Goal: Task Accomplishment & Management: Use online tool/utility

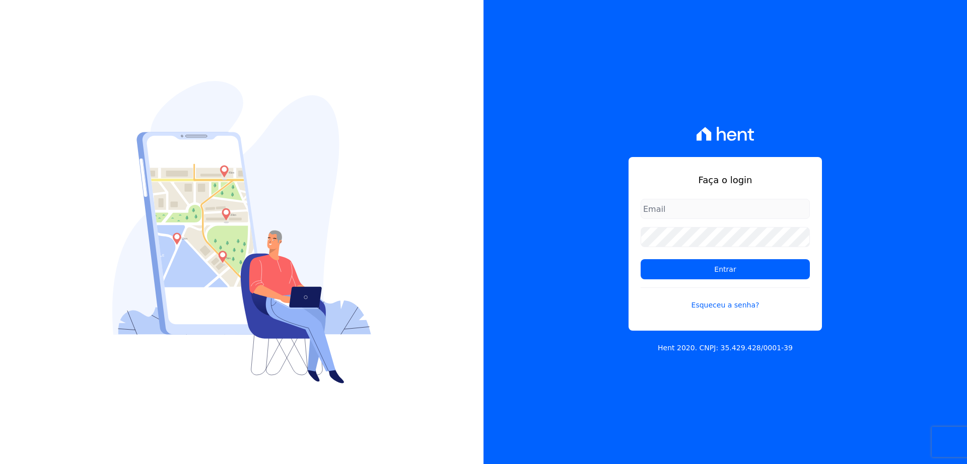
click at [697, 209] on input "email" at bounding box center [724, 209] width 169 height 20
type input "thiago@apiceincorporadora.com.br"
click at [640, 259] on input "Entrar" at bounding box center [724, 269] width 169 height 20
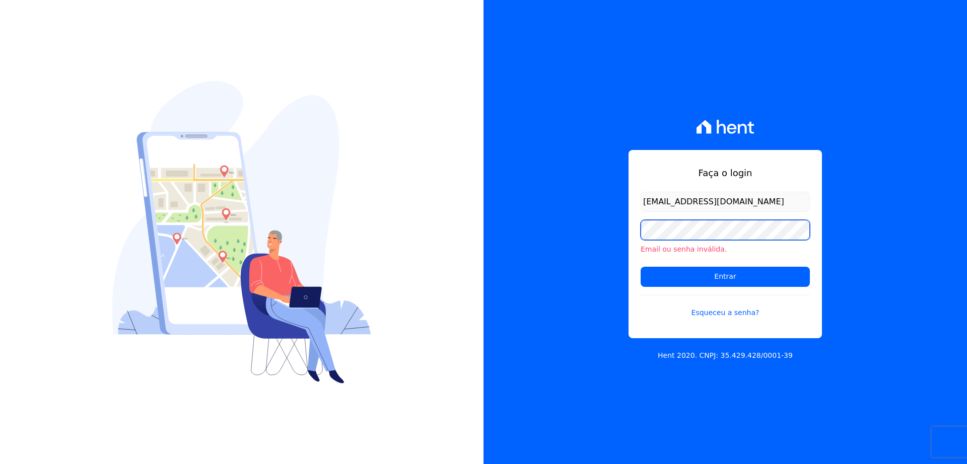
click at [640, 267] on input "Entrar" at bounding box center [724, 277] width 169 height 20
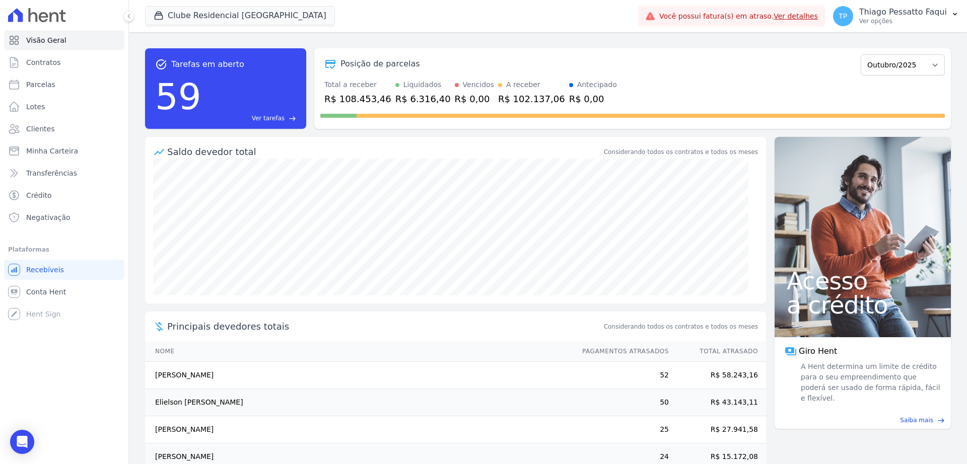
click at [300, 29] on div "Clube Residencial Saint Louis Apice Incorporadora Art Park - Juros de Obra Arty…" at bounding box center [389, 15] width 489 height 33
click at [235, 10] on button "Clube Residencial [GEOGRAPHIC_DATA]" at bounding box center [240, 15] width 190 height 19
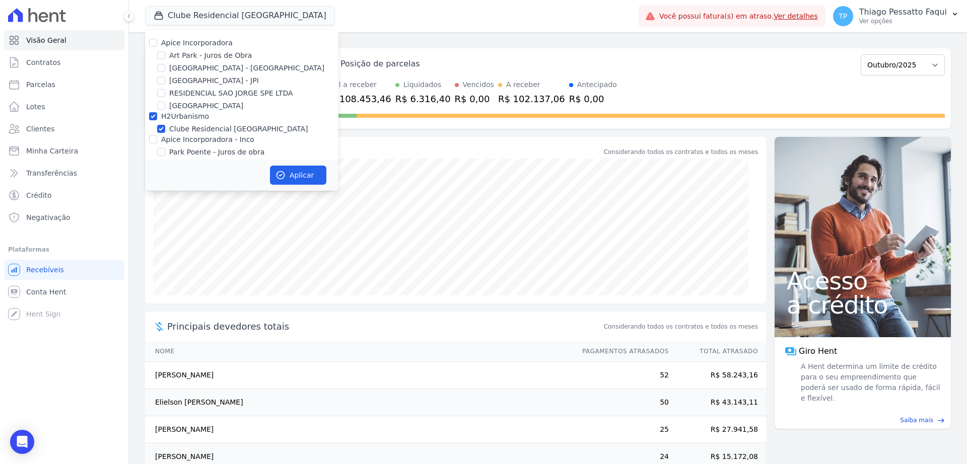
click at [187, 117] on label "H2Urbanismo" at bounding box center [185, 116] width 48 height 8
click at [157, 117] on input "H2Urbanismo" at bounding box center [153, 116] width 8 height 8
checkbox input "false"
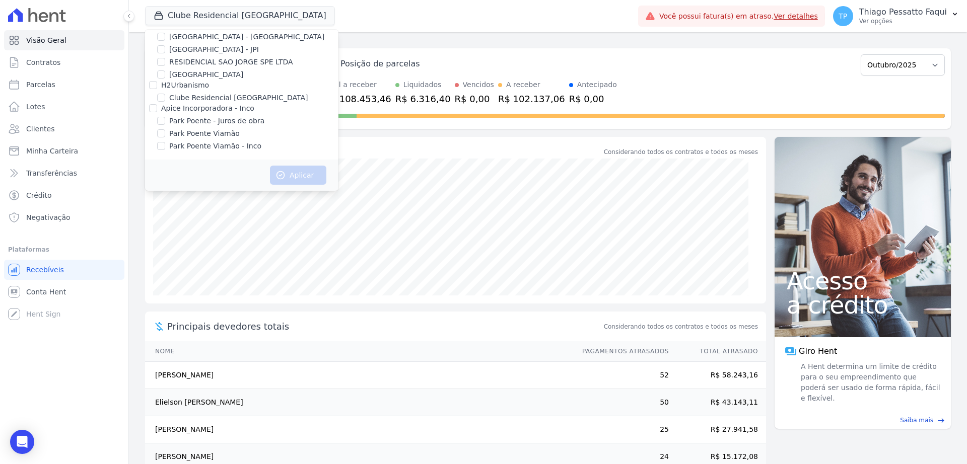
click at [205, 135] on label "Park Poente Viamão" at bounding box center [204, 133] width 70 height 11
click at [165, 135] on input "Park Poente Viamão" at bounding box center [161, 133] width 8 height 8
checkbox input "true"
click at [245, 151] on label "Park Poente Viamão - Inco" at bounding box center [215, 146] width 92 height 11
click at [165, 150] on input "Park Poente Viamão - Inco" at bounding box center [161, 146] width 8 height 8
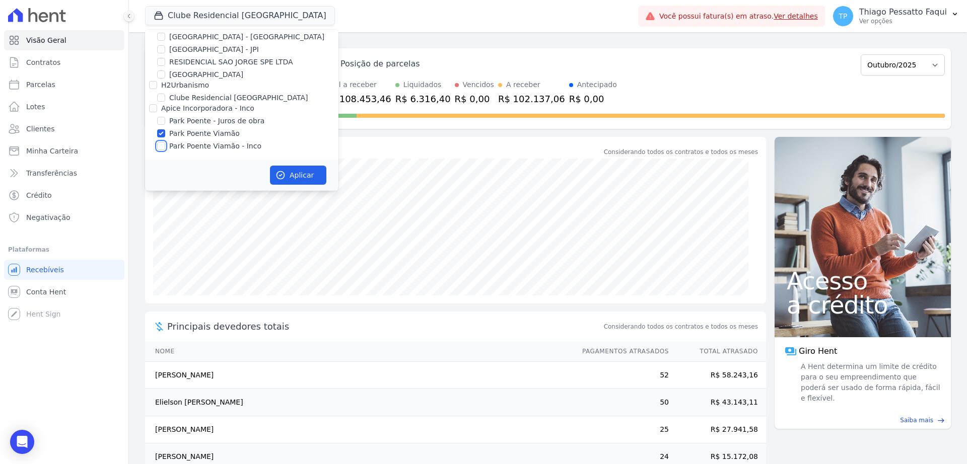
checkbox input "true"
click at [294, 177] on button "Aplicar" at bounding box center [298, 175] width 56 height 19
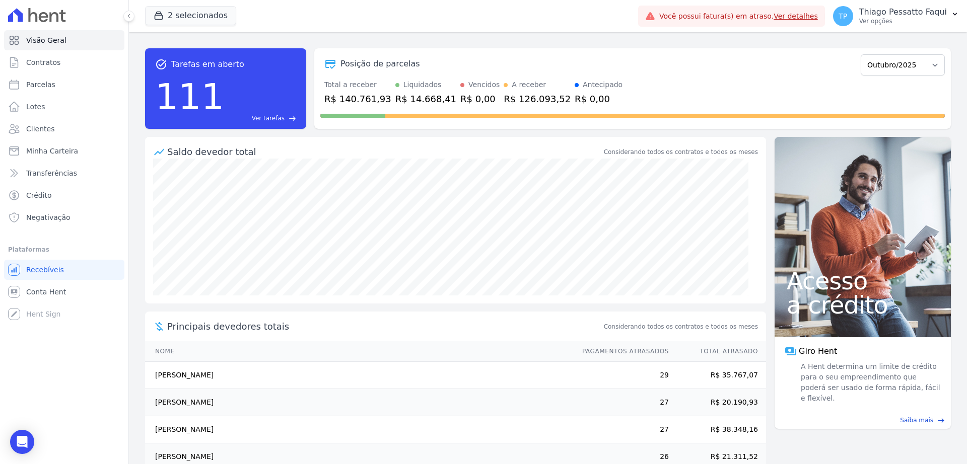
click at [421, 34] on div "task_alt Tarefas em aberto 111 Ver tarefas east Posição de parcelas Novembro/20…" at bounding box center [548, 248] width 838 height 432
click at [43, 180] on link "Transferências" at bounding box center [64, 173] width 120 height 20
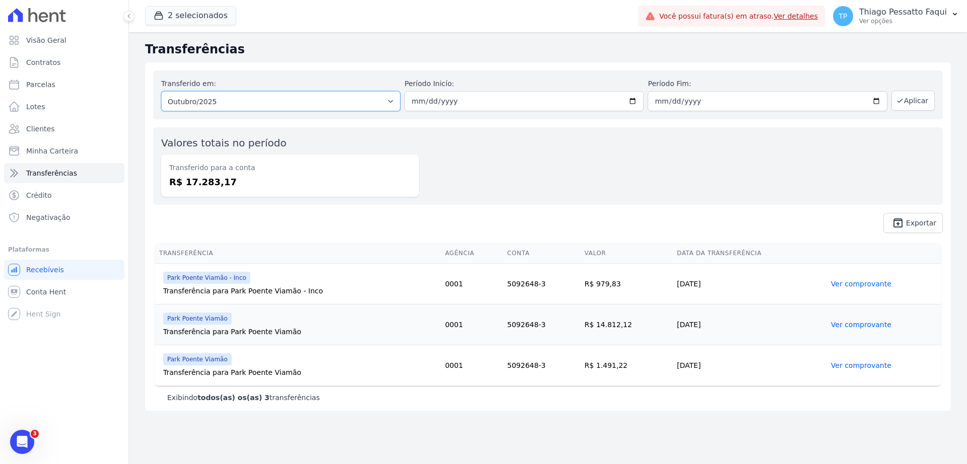
drag, startPoint x: 362, startPoint y: 97, endPoint x: 352, endPoint y: 102, distance: 10.8
click at [362, 97] on select "Todos os meses Novembro/2022 Dezembro/2022 Janeiro/2023 Fevereiro/2023 Março/20…" at bounding box center [280, 101] width 239 height 20
select select "09/2025"
click at [161, 91] on select "Todos os meses Novembro/2022 Dezembro/2022 Janeiro/2023 Fevereiro/2023 Março/20…" at bounding box center [280, 101] width 239 height 20
click at [914, 89] on div "Transferido em: Todos os meses Novembro/2022 Dezembro/2022 Janeiro/2023 Feverei…" at bounding box center [547, 94] width 789 height 49
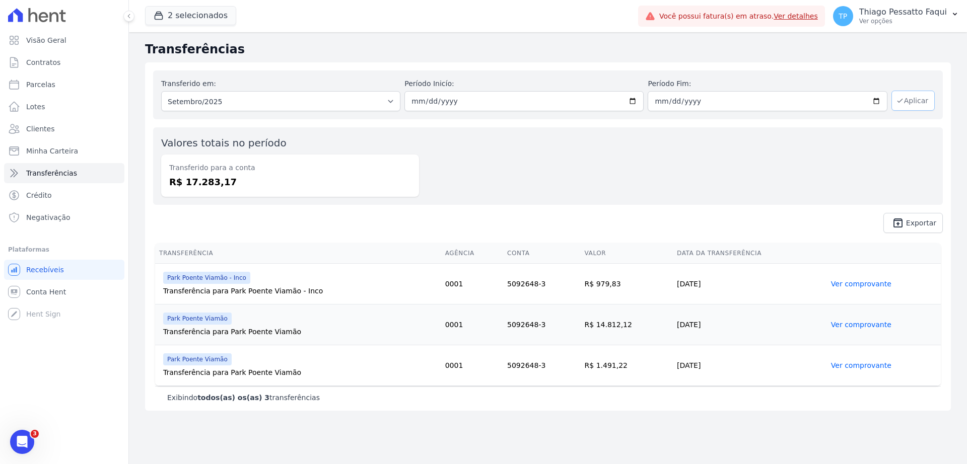
click at [914, 98] on button "Aplicar" at bounding box center [912, 101] width 43 height 20
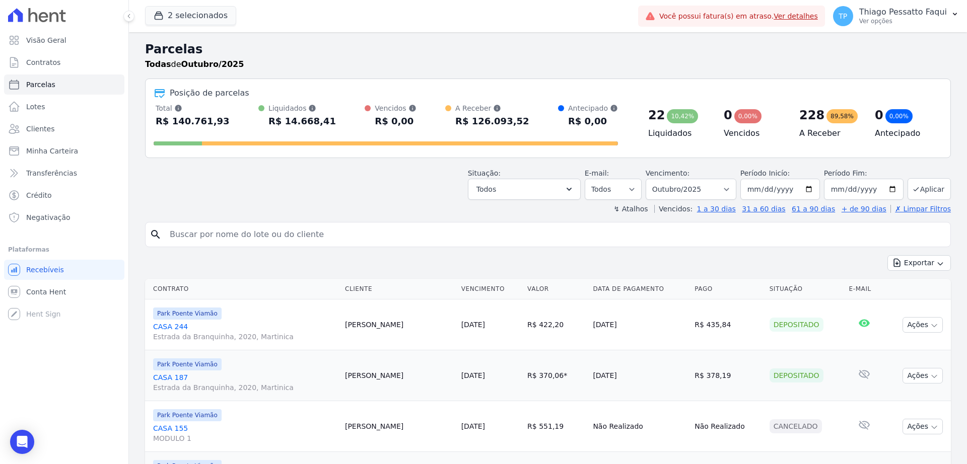
select select
click at [700, 189] on select "Filtrar por período ──────── Todos os meses Novembro/2022 Dezembro/2022 Janeiro…" at bounding box center [690, 189] width 91 height 21
select select "all"
click at [650, 179] on select "Filtrar por período ──────── Todos os meses Novembro/2022 Dezembro/2022 Janeiro…" at bounding box center [690, 189] width 91 height 21
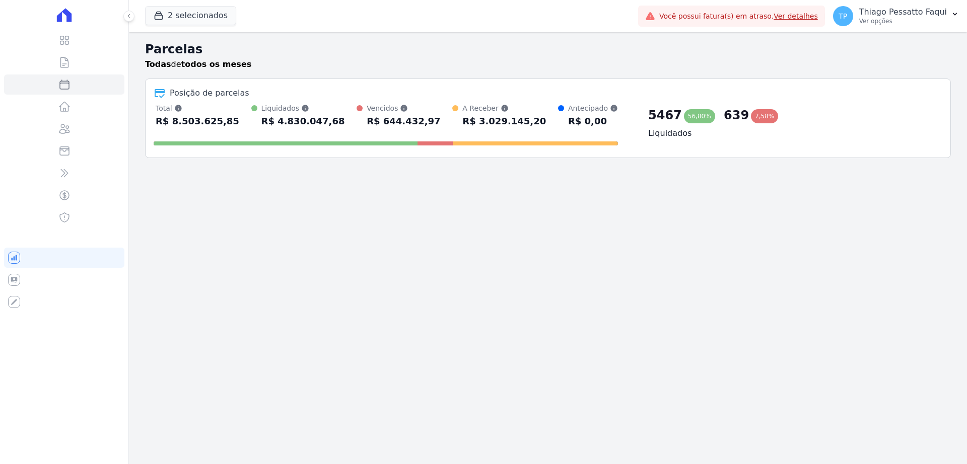
select select
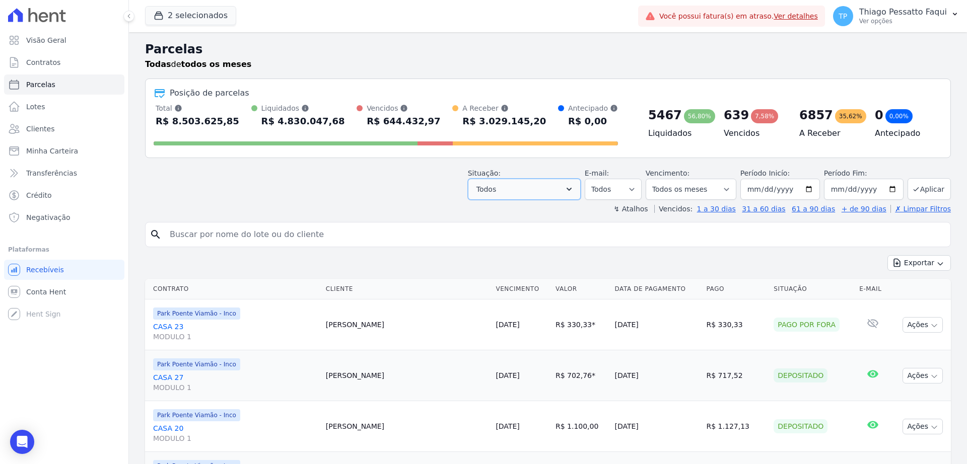
click at [569, 191] on button "Todos" at bounding box center [524, 189] width 113 height 21
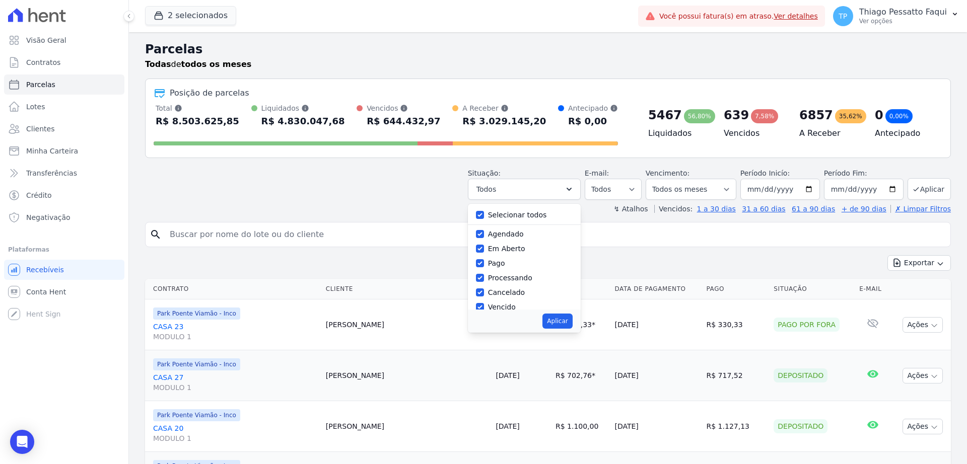
click at [530, 214] on label "Selecionar todos" at bounding box center [517, 215] width 59 height 8
click at [484, 214] on input "Selecionar todos" at bounding box center [480, 215] width 8 height 8
checkbox input "false"
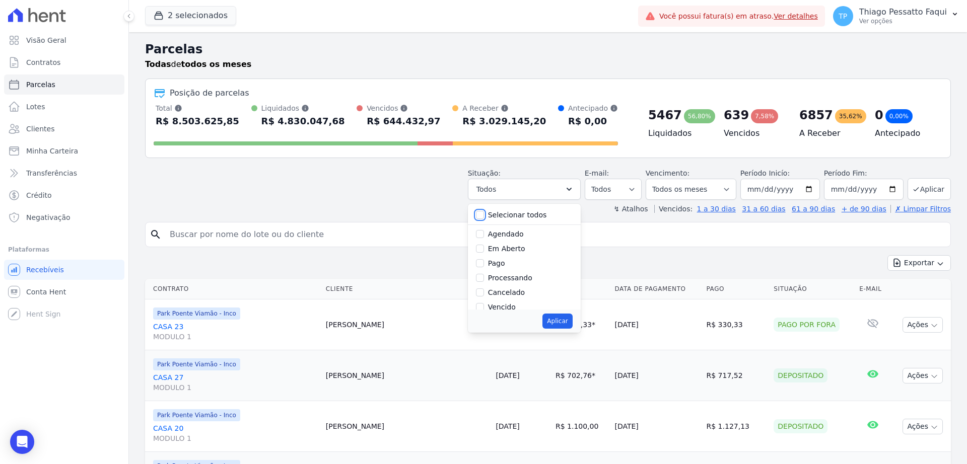
checkbox input "false"
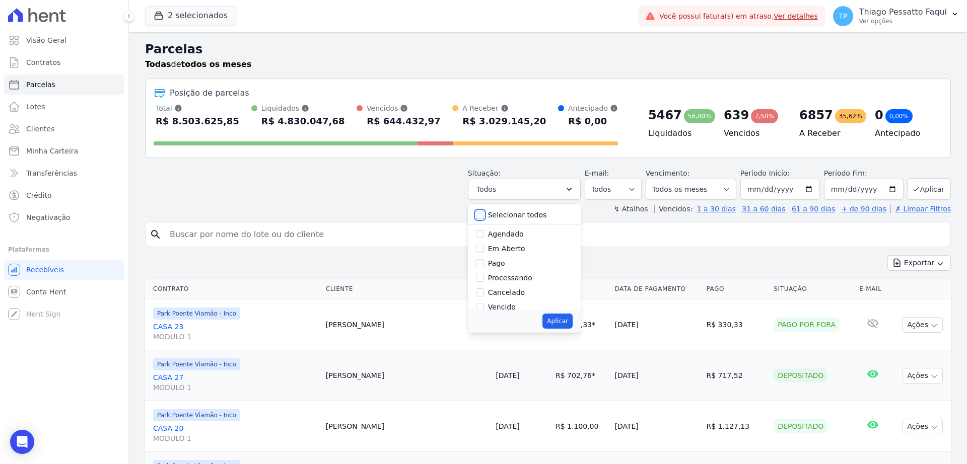
checkbox input "false"
click at [499, 265] on label "Pago" at bounding box center [496, 263] width 17 height 8
click at [484, 265] on input "Pago" at bounding box center [480, 263] width 8 height 8
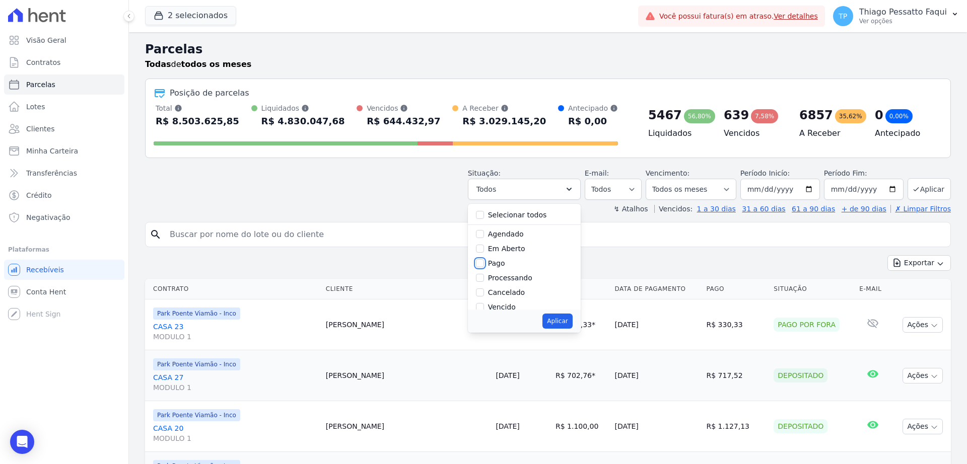
checkbox input "true"
click at [526, 288] on label "Pago por fora" at bounding box center [511, 288] width 47 height 8
click at [484, 288] on input "Pago por fora" at bounding box center [480, 288] width 8 height 8
checkbox input "true"
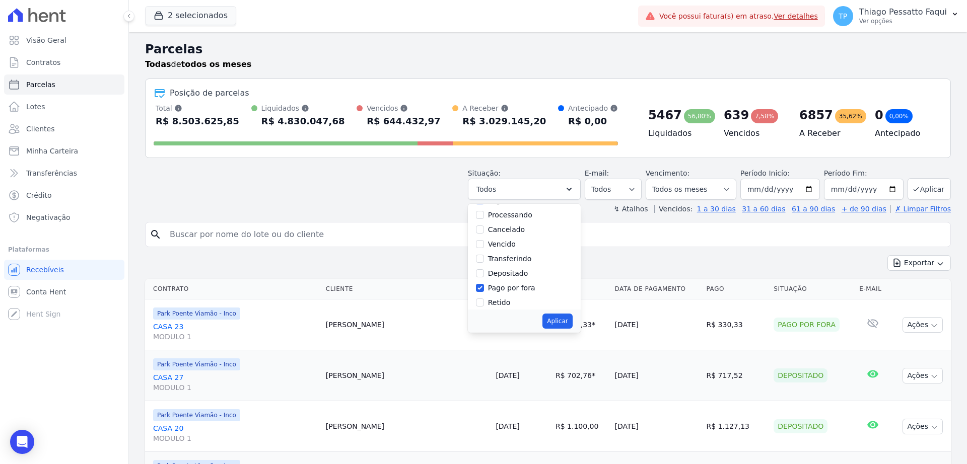
click at [513, 277] on label "Depositado" at bounding box center [508, 273] width 40 height 8
click at [484, 277] on input "Depositado" at bounding box center [480, 273] width 8 height 8
checkbox input "true"
click at [559, 325] on button "Aplicar" at bounding box center [557, 321] width 30 height 15
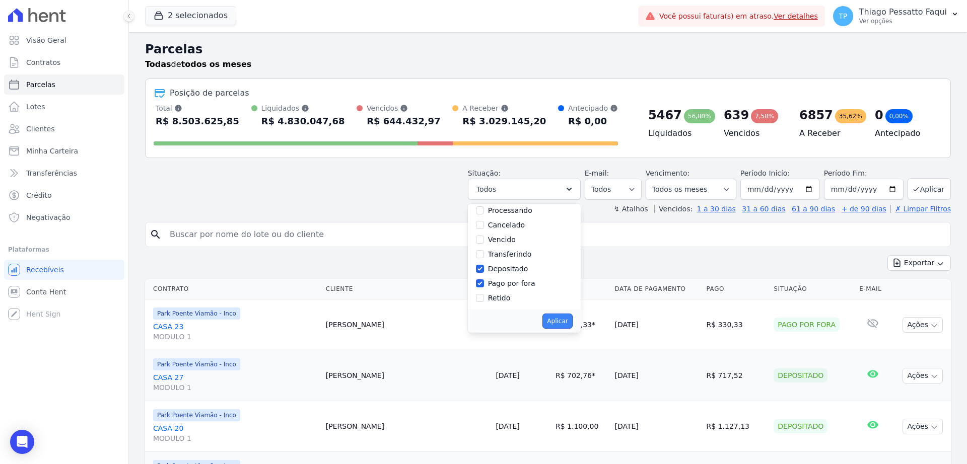
select select "paid"
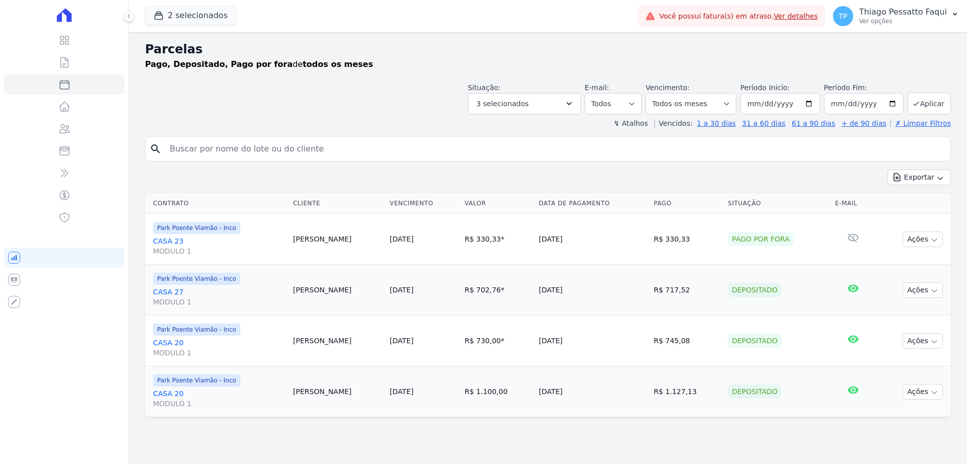
select select
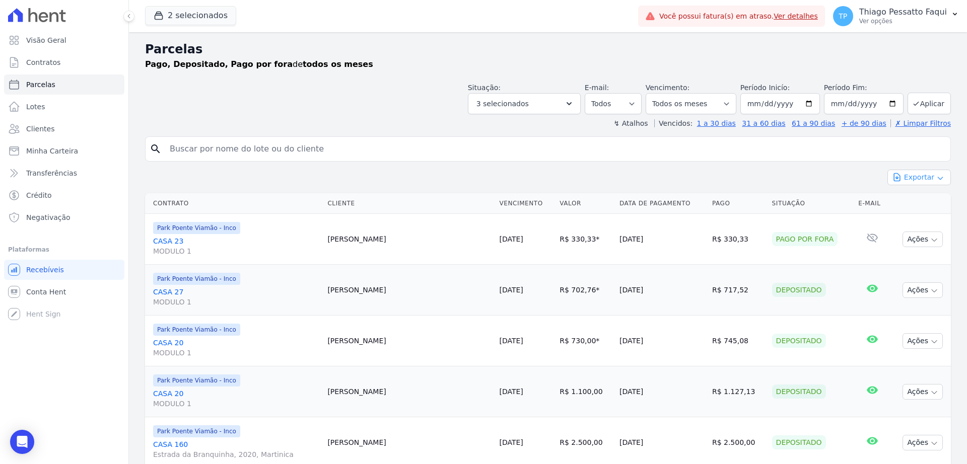
click at [915, 181] on button "Exportar" at bounding box center [918, 178] width 63 height 16
click at [920, 218] on span "Exportar CSV" at bounding box center [917, 218] width 53 height 10
click at [539, 101] on button "3 selecionados" at bounding box center [524, 103] width 113 height 21
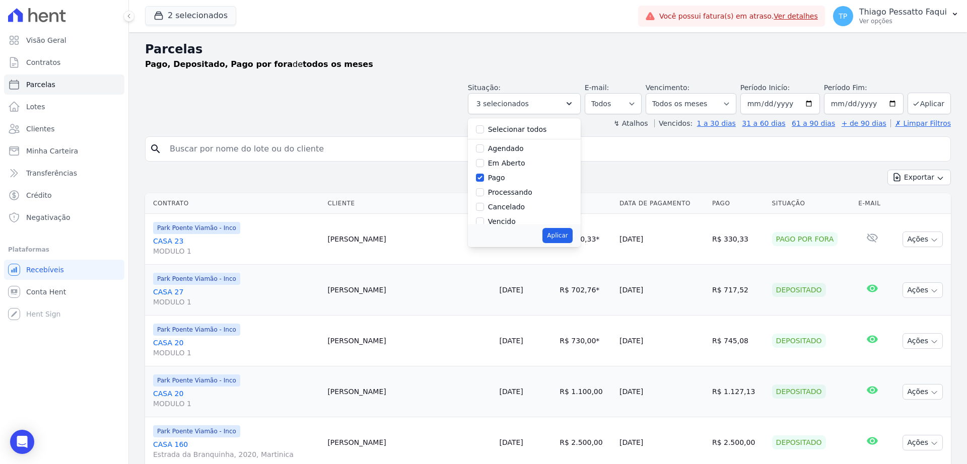
click at [505, 178] on label "Pago" at bounding box center [496, 178] width 17 height 8
click at [484, 178] on input "Pago" at bounding box center [480, 178] width 8 height 8
checkbox input "false"
click at [508, 147] on label "Agendado" at bounding box center [506, 148] width 36 height 8
click at [484, 147] on input "Agendado" at bounding box center [480, 148] width 8 height 8
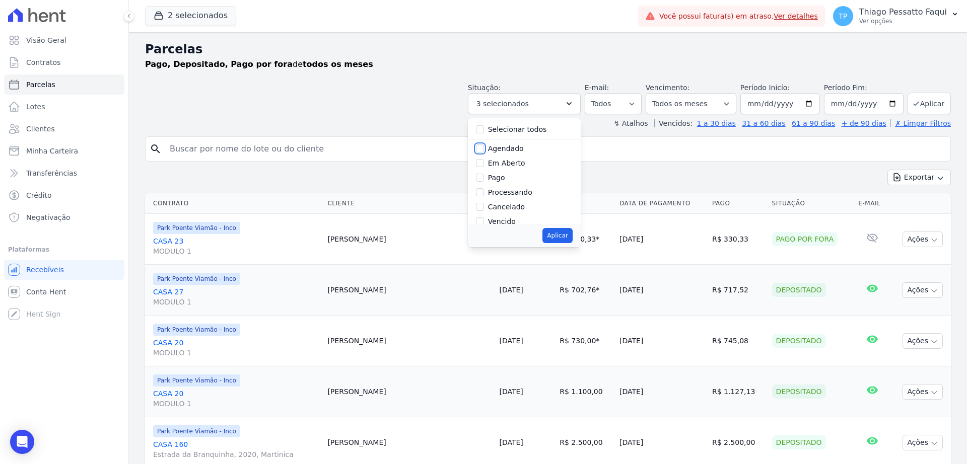
checkbox input "true"
click at [518, 164] on label "Em Aberto" at bounding box center [506, 163] width 37 height 8
click at [484, 164] on input "Em Aberto" at bounding box center [480, 163] width 8 height 8
checkbox input "true"
click at [519, 194] on label "Processando" at bounding box center [510, 192] width 44 height 8
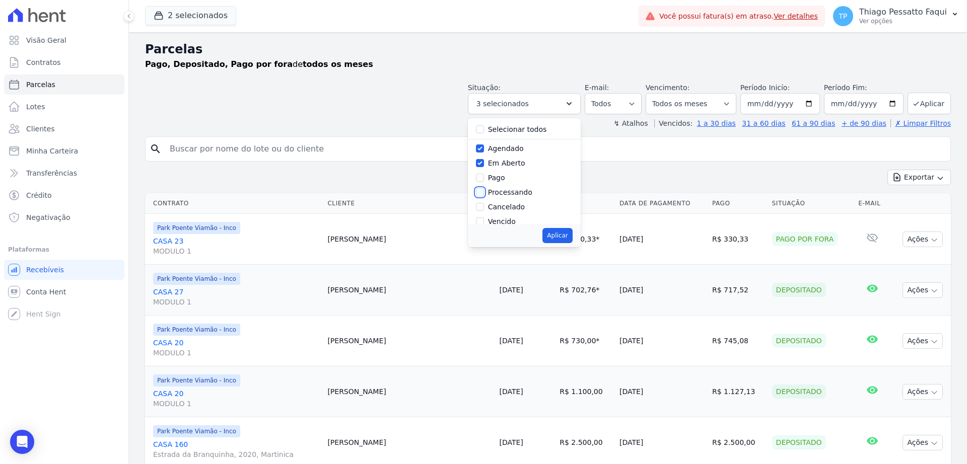
click at [484, 194] on input "Processando" at bounding box center [480, 192] width 8 height 8
checkbox input "true"
click at [513, 147] on label "Cancelado" at bounding box center [506, 144] width 37 height 8
click at [484, 147] on input "Cancelado" at bounding box center [480, 144] width 8 height 8
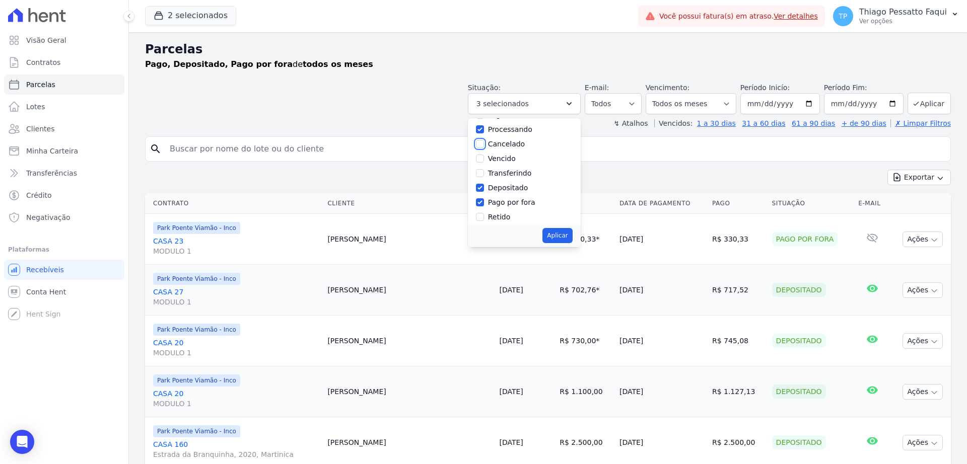
checkbox input "true"
click at [513, 159] on label "Vencido" at bounding box center [502, 159] width 28 height 8
click at [484, 159] on input "Vencido" at bounding box center [480, 159] width 8 height 8
checkbox input "true"
click at [519, 193] on div "Depositado" at bounding box center [508, 188] width 40 height 11
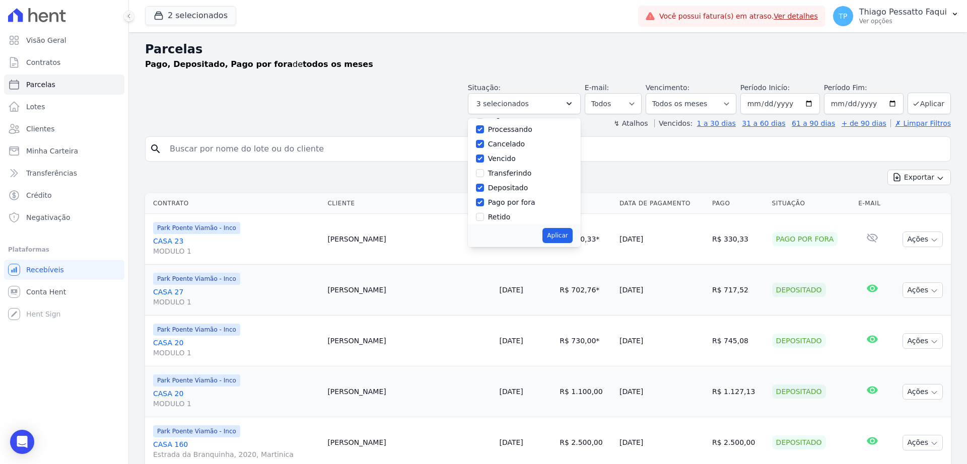
click at [520, 199] on label "Pago por fora" at bounding box center [511, 202] width 47 height 8
click at [484, 199] on input "Pago por fora" at bounding box center [480, 202] width 8 height 8
checkbox input "false"
click at [505, 192] on label "Depositado" at bounding box center [508, 188] width 40 height 8
click at [484, 192] on input "Depositado" at bounding box center [480, 188] width 8 height 8
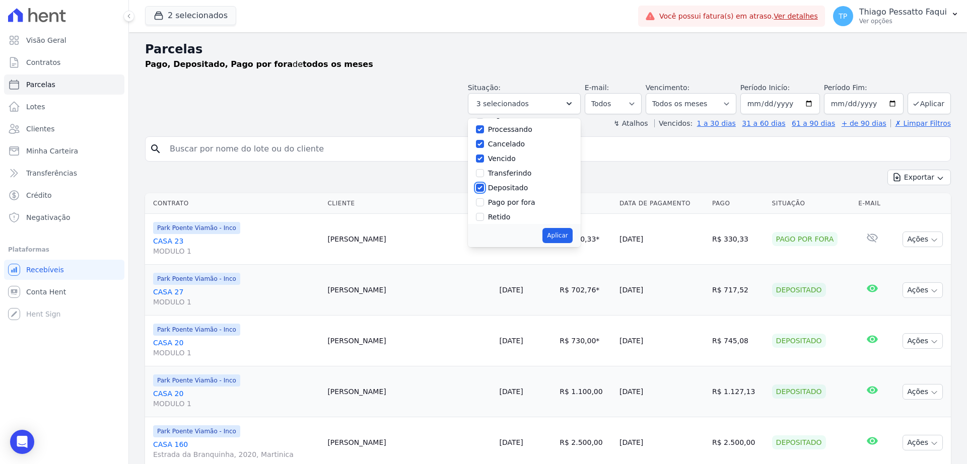
checkbox input "false"
click at [514, 174] on label "Transferindo" at bounding box center [510, 173] width 44 height 8
click at [484, 174] on input "Transferindo" at bounding box center [480, 173] width 8 height 8
click at [514, 168] on label "Transferindo" at bounding box center [510, 169] width 44 height 8
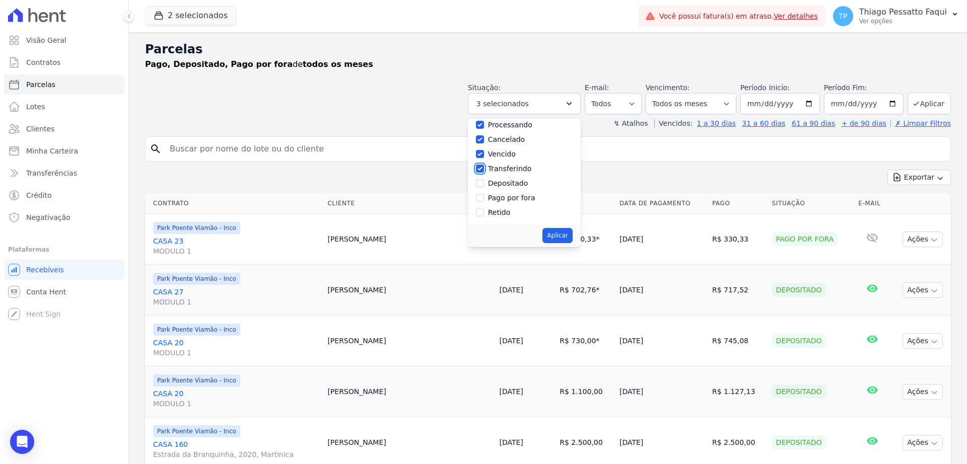
click at [484, 168] on input "Transferindo" at bounding box center [480, 169] width 8 height 8
click at [515, 170] on label "Transferindo" at bounding box center [510, 169] width 44 height 8
click at [484, 170] on input "Transferindo" at bounding box center [480, 169] width 8 height 8
checkbox input "true"
click at [560, 235] on button "Aplicar" at bounding box center [557, 235] width 30 height 15
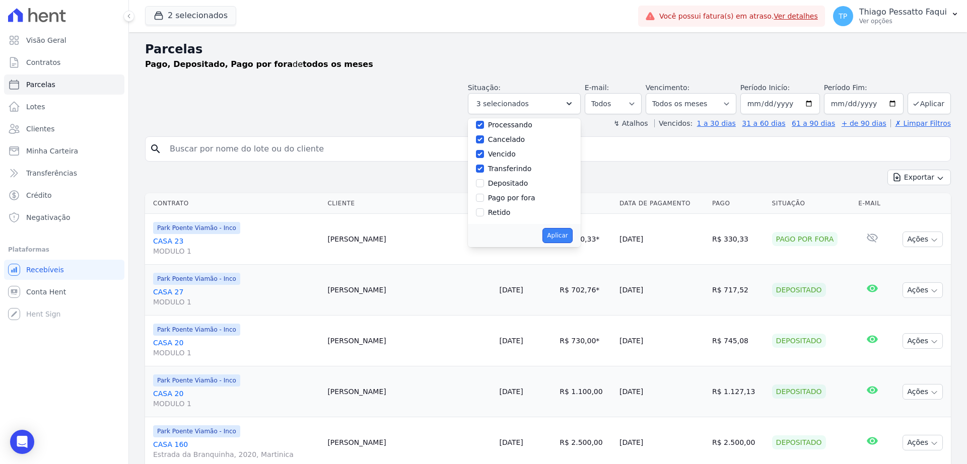
select select "scheduled"
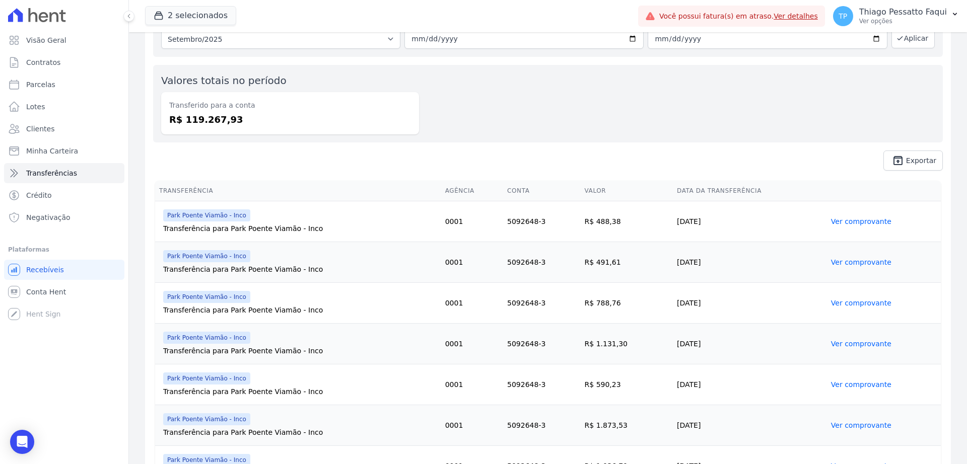
scroll to position [63, 0]
click at [673, 209] on td "01/09/2025" at bounding box center [750, 221] width 154 height 41
click at [673, 214] on td "01/09/2025" at bounding box center [750, 221] width 154 height 41
click at [673, 217] on td "01/09/2025" at bounding box center [750, 221] width 154 height 41
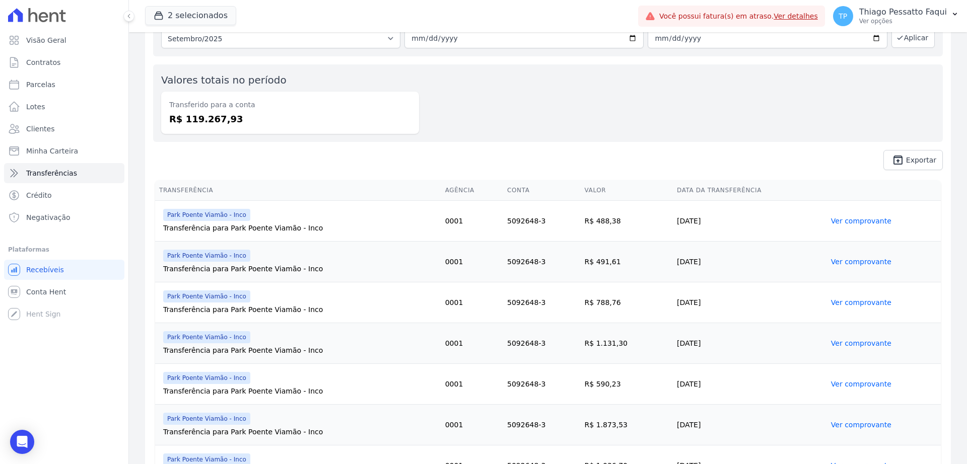
click at [673, 217] on td "01/09/2025" at bounding box center [750, 221] width 154 height 41
click at [673, 225] on td "01/09/2025" at bounding box center [750, 221] width 154 height 41
click at [624, 216] on td "R$ 488,38" at bounding box center [626, 221] width 93 height 41
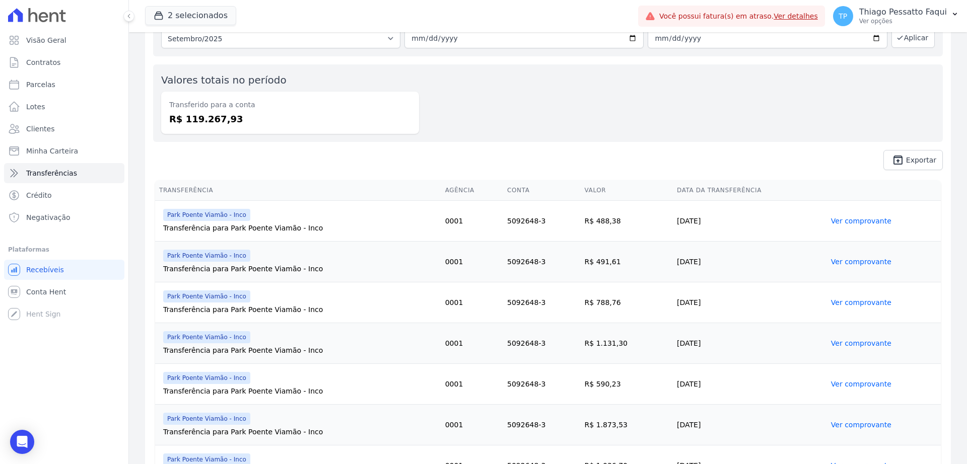
click at [624, 216] on td "R$ 488,38" at bounding box center [626, 221] width 93 height 41
click at [618, 214] on td "R$ 488,38" at bounding box center [626, 221] width 93 height 41
click at [673, 210] on td "01/09/2025" at bounding box center [750, 221] width 154 height 41
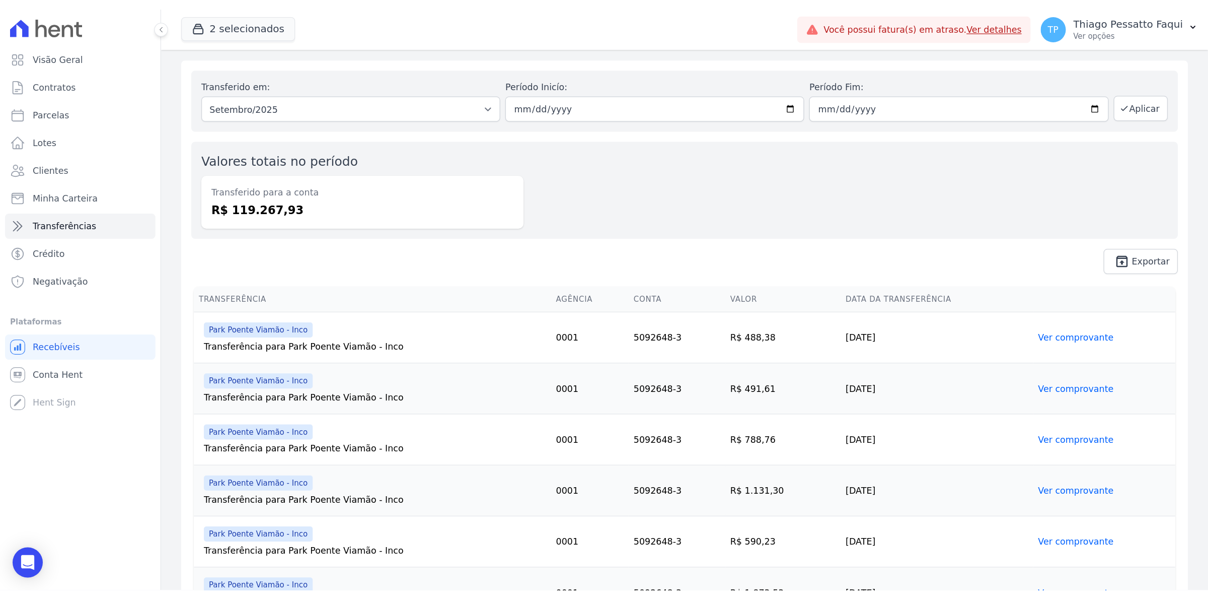
scroll to position [0, 0]
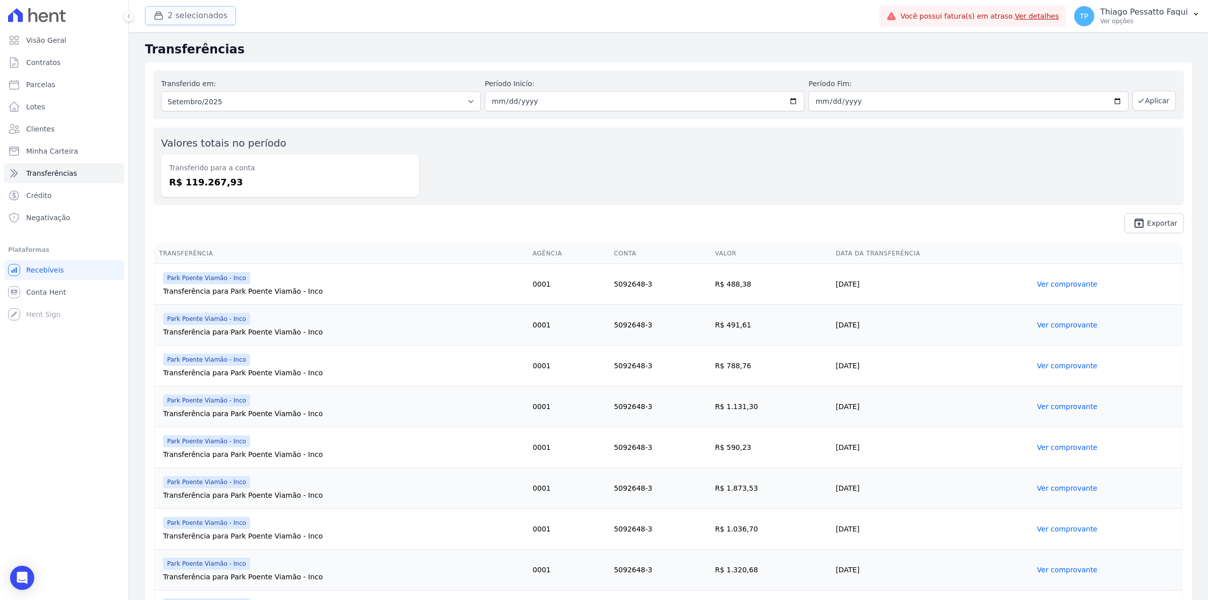
click at [164, 17] on div "button" at bounding box center [161, 16] width 14 height 10
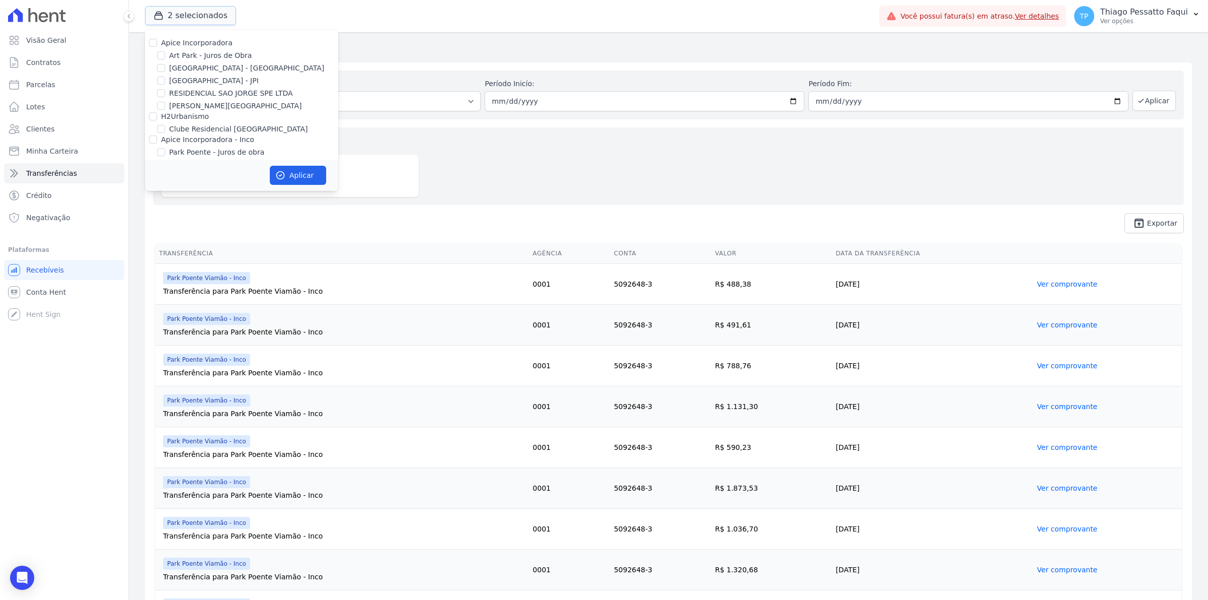
scroll to position [31, 0]
click at [185, 111] on label "Apice Incorporadora - Inco" at bounding box center [207, 108] width 93 height 8
click at [157, 111] on input "Apice Incorporadora - Inco" at bounding box center [153, 108] width 8 height 8
checkbox input "true"
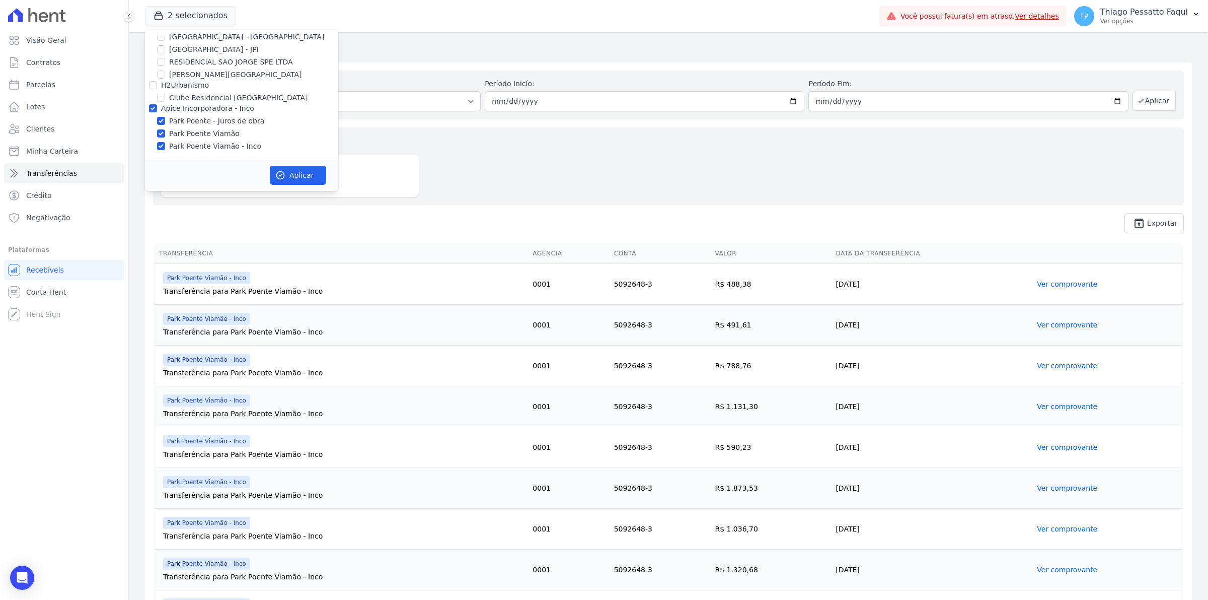
click at [200, 106] on label "Apice Incorporadora - Inco" at bounding box center [207, 108] width 93 height 8
click at [157, 106] on input "Apice Incorporadora - Inco" at bounding box center [153, 108] width 8 height 8
checkbox input "false"
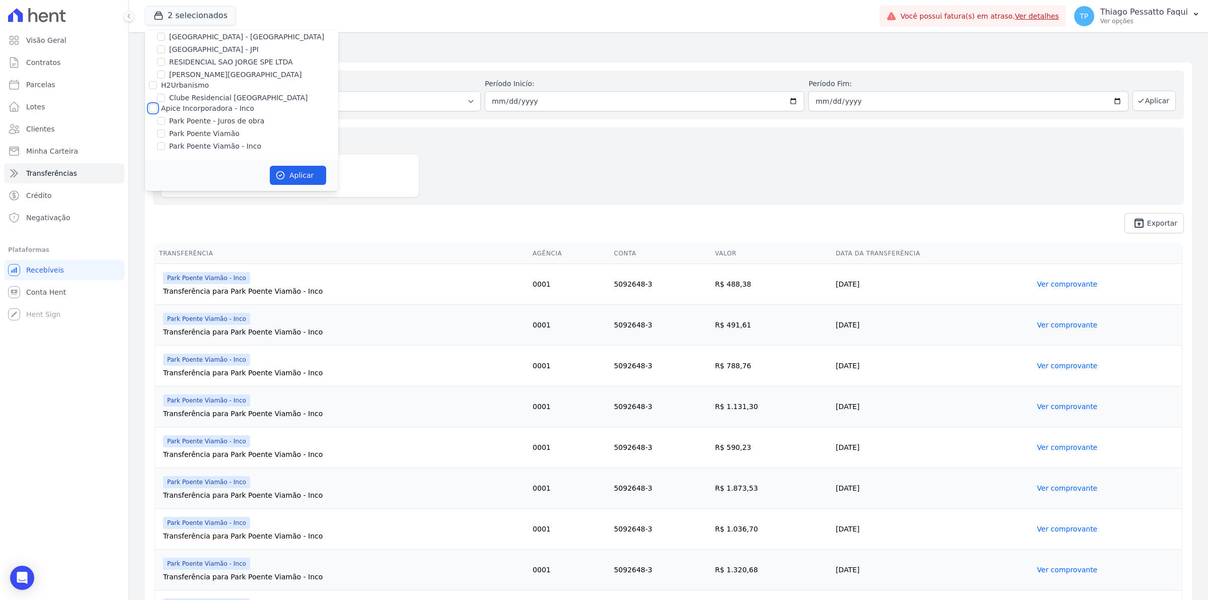
checkbox input "false"
click at [158, 109] on div "Apice Incorporadora - Inco" at bounding box center [241, 108] width 193 height 11
click at [150, 111] on input "Apice Incorporadora - Inco" at bounding box center [153, 108] width 8 height 8
checkbox input "true"
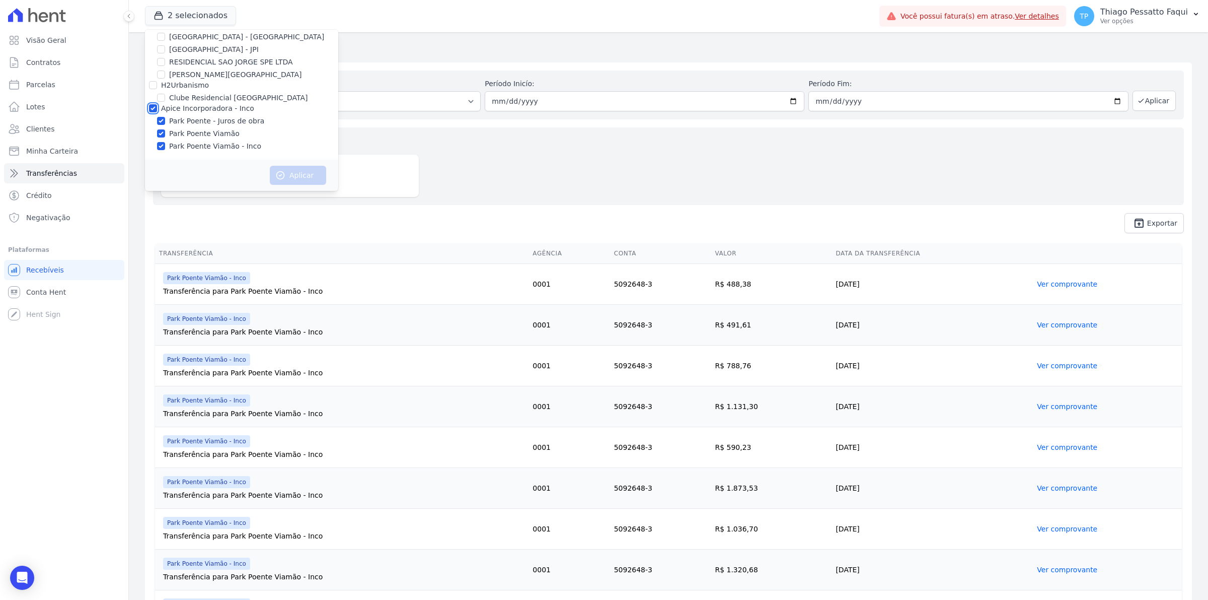
checkbox input "true"
click at [283, 173] on icon "button" at bounding box center [280, 175] width 10 height 10
click at [53, 84] on link "Parcelas" at bounding box center [64, 85] width 120 height 20
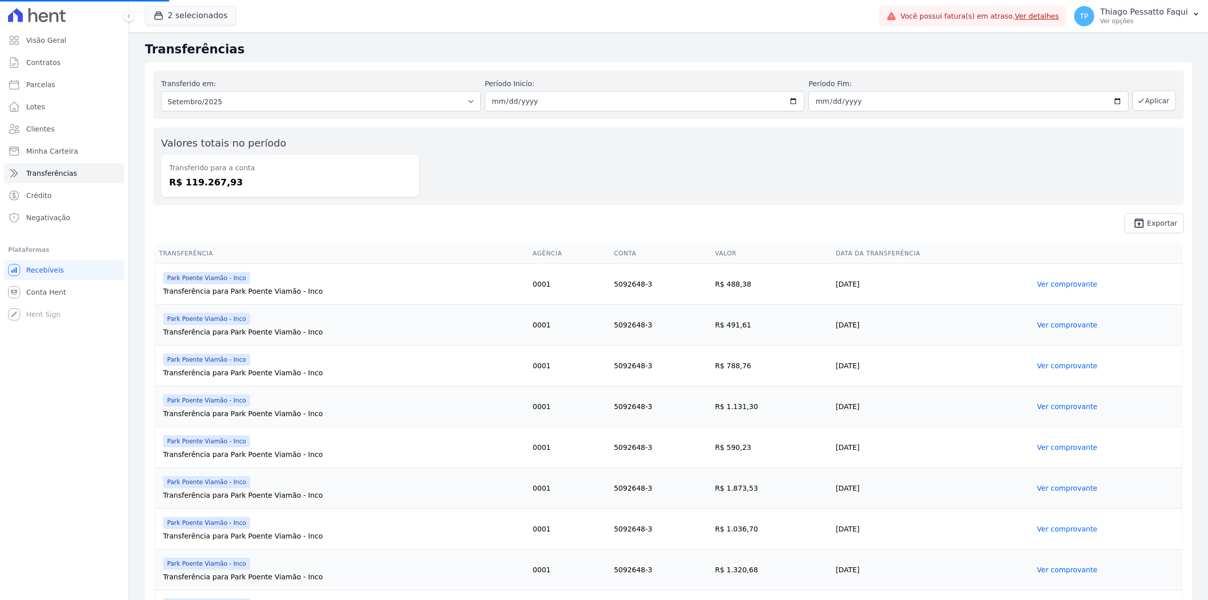
select select
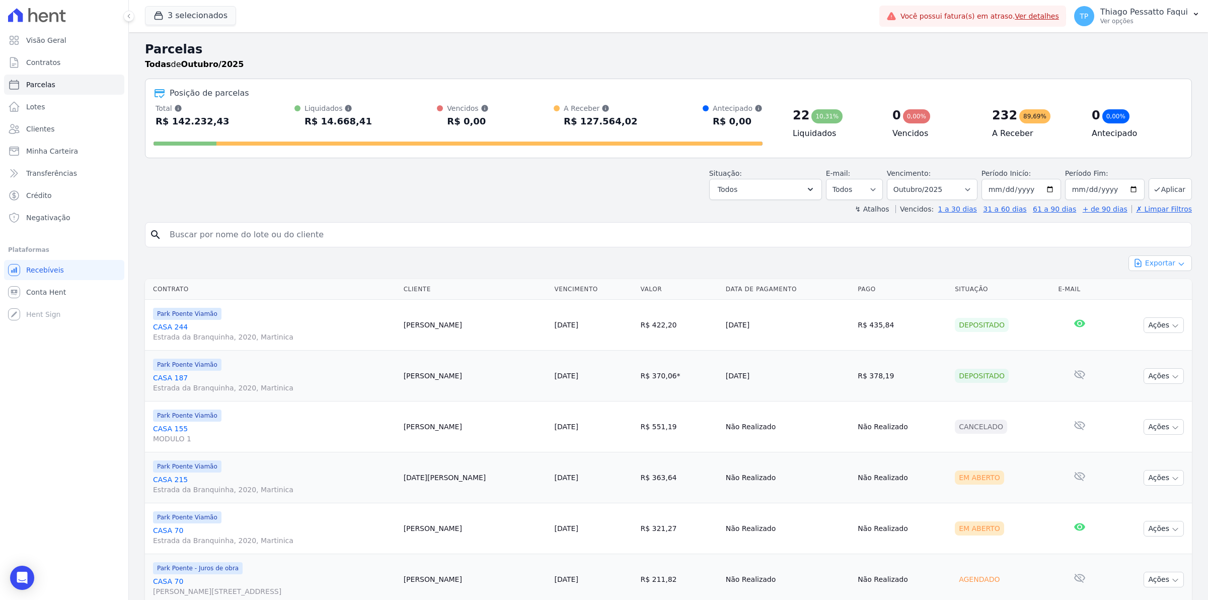
click at [966, 262] on button "Exportar" at bounding box center [1160, 263] width 63 height 16
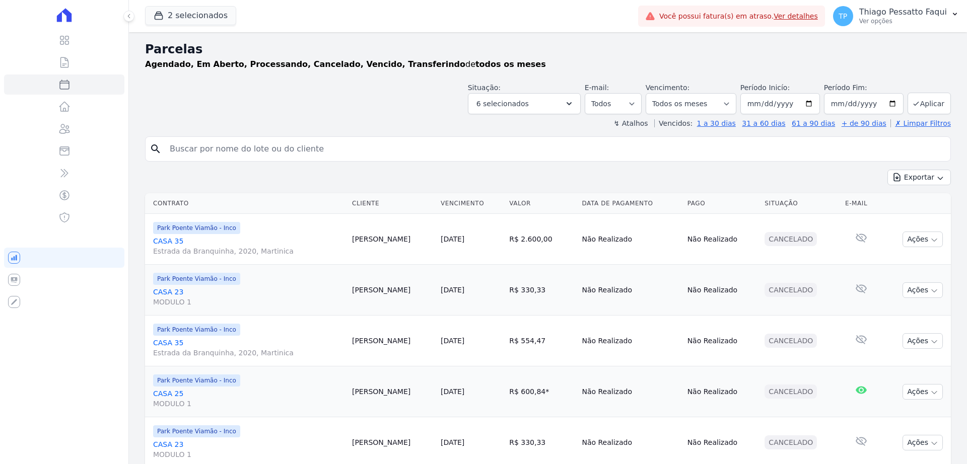
select select
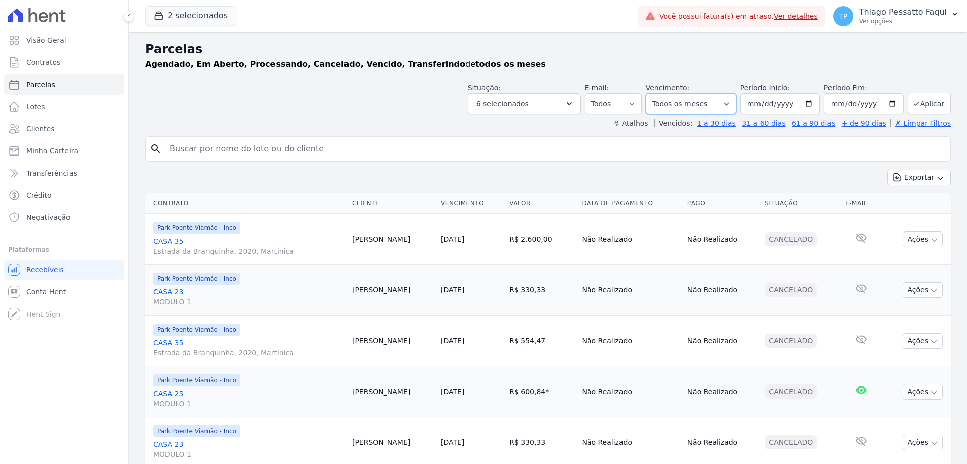
click at [693, 108] on select "Filtrar por período ──────── Todos os meses Novembro/2022 Dezembro/2022 Janeiro…" at bounding box center [690, 103] width 91 height 21
click at [885, 108] on input "2025-10-02" at bounding box center [864, 103] width 80 height 21
type input "[DATE]"
click at [381, 121] on div "↯ Atalhos Vencidos: 1 a 30 dias 31 a 60 dias 61 a 90 dias + de 90 dias ✗ Limpar…" at bounding box center [547, 123] width 805 height 10
click at [912, 106] on icon "submit" at bounding box center [916, 104] width 8 height 8
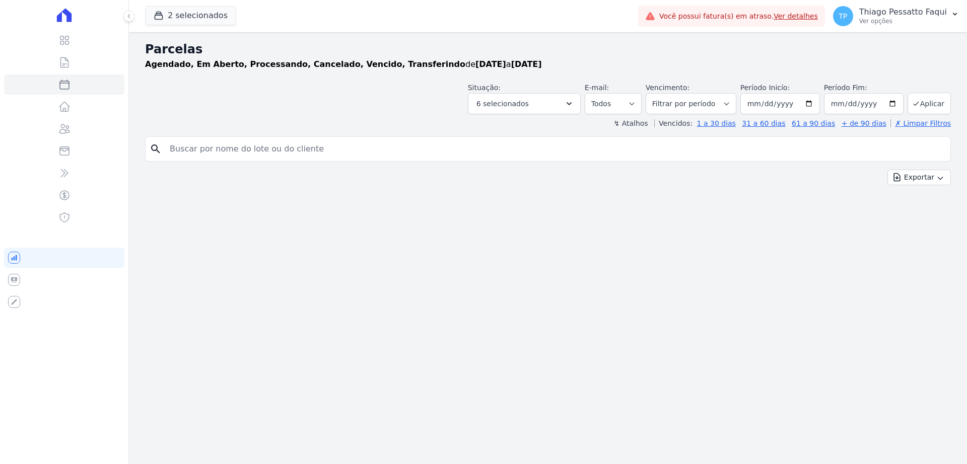
select select
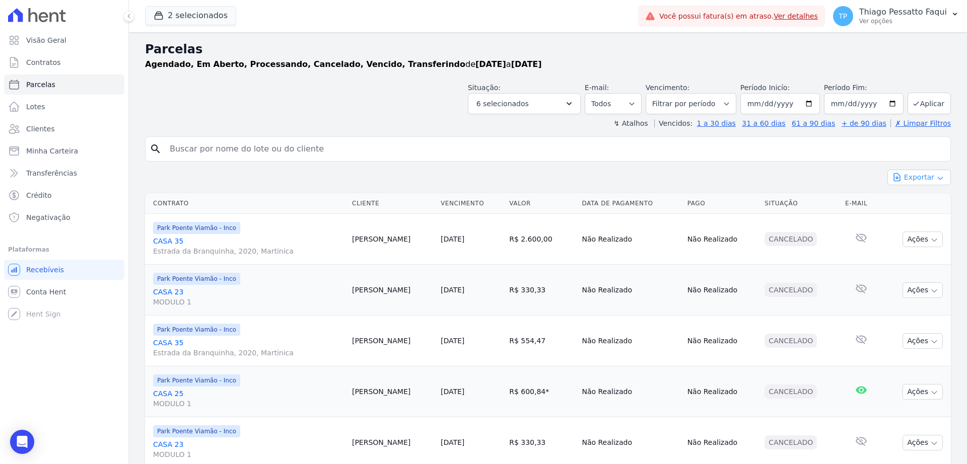
click at [897, 175] on button "Exportar" at bounding box center [918, 178] width 63 height 16
click at [543, 103] on button "6 selecionados" at bounding box center [524, 103] width 113 height 21
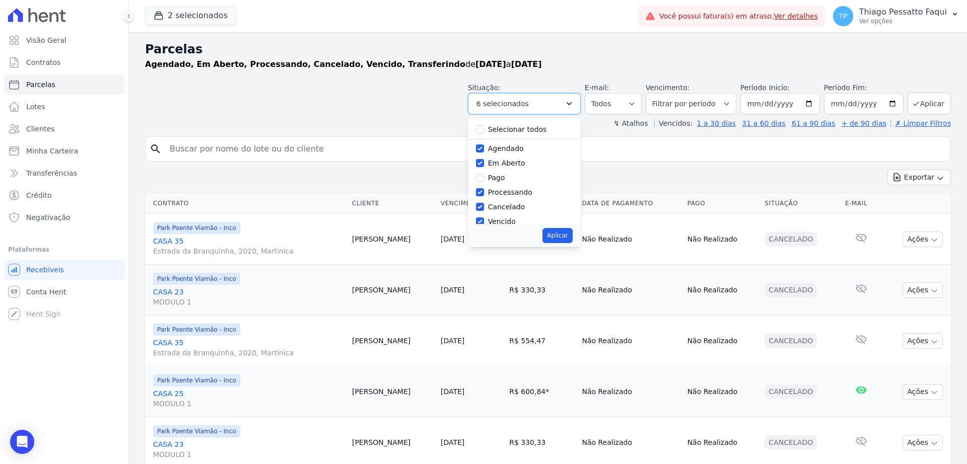
scroll to position [67, 0]
click at [853, 175] on div "Exportar Exportar PDF Exportar CSV" at bounding box center [547, 182] width 805 height 24
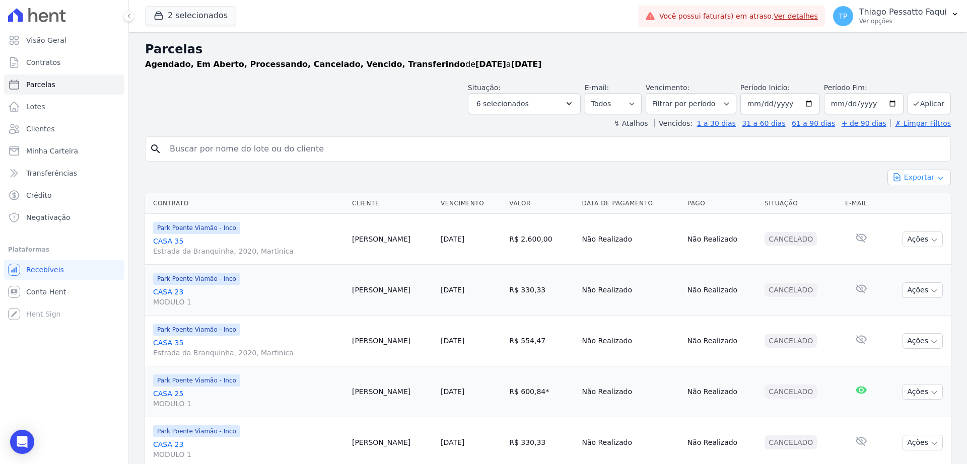
click at [906, 172] on button "Exportar" at bounding box center [918, 178] width 63 height 16
click at [908, 216] on span "Exportar CSV" at bounding box center [917, 218] width 53 height 10
click at [453, 170] on div "Exportar Exportar PDF Exportar CSV" at bounding box center [547, 182] width 805 height 24
